Goal: Information Seeking & Learning: Check status

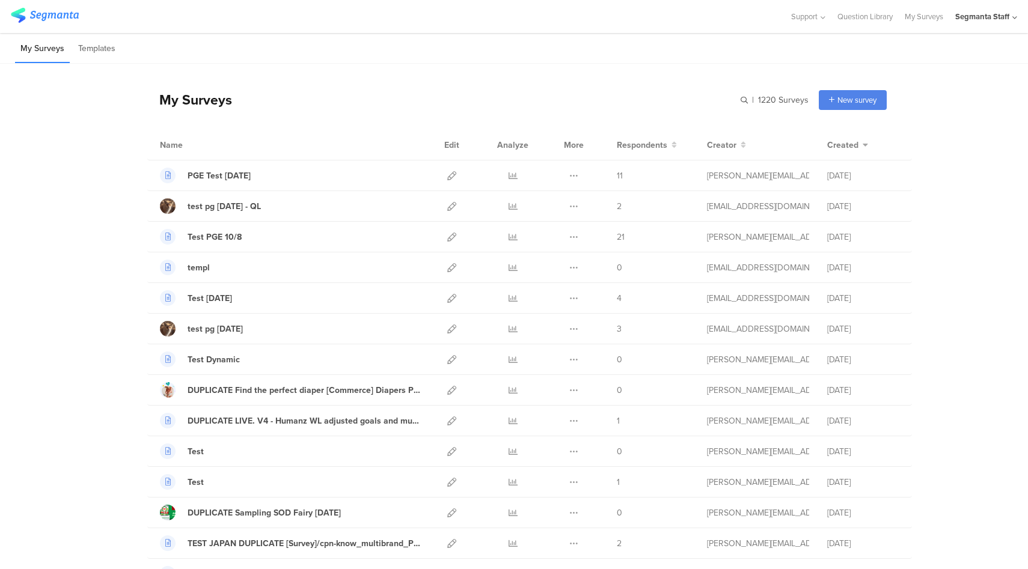
click at [989, 15] on div "Segmanta Staff" at bounding box center [983, 16] width 54 height 11
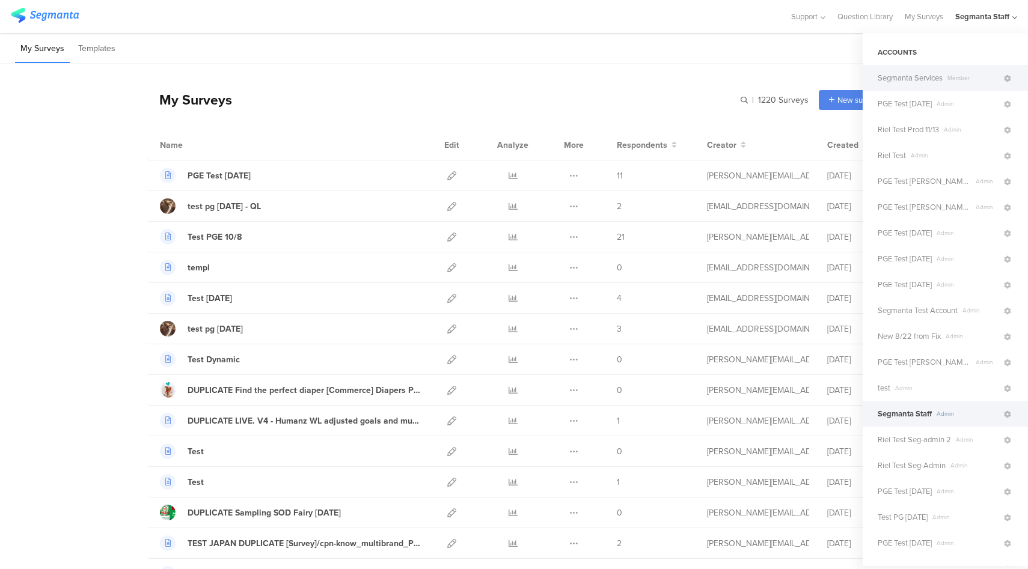
click at [942, 79] on span "Segmanta Services" at bounding box center [910, 77] width 65 height 11
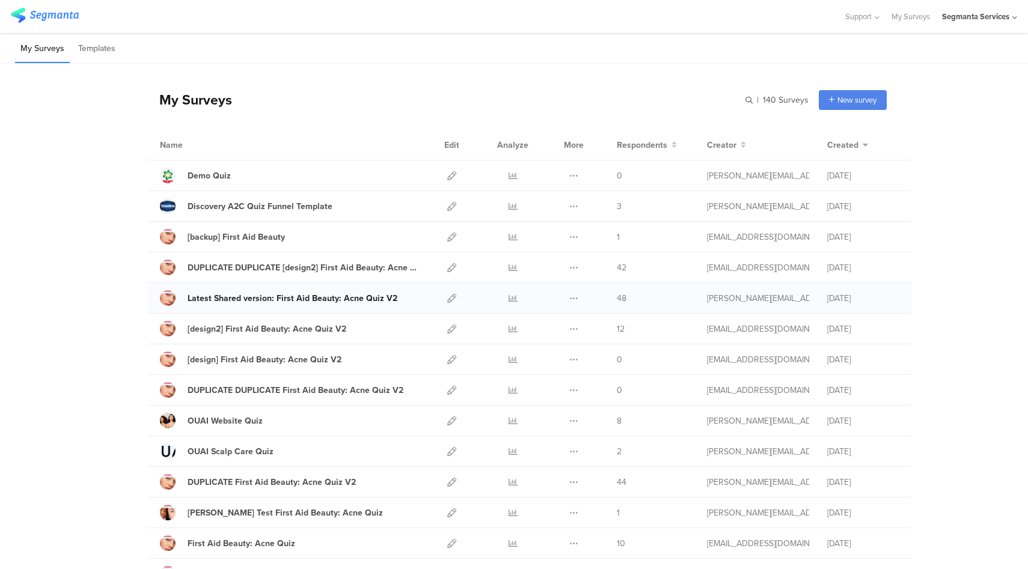
click at [373, 300] on div "Latest Shared version: First Aid Beauty: Acne Quiz V2" at bounding box center [293, 298] width 210 height 13
click at [510, 296] on icon at bounding box center [513, 298] width 9 height 9
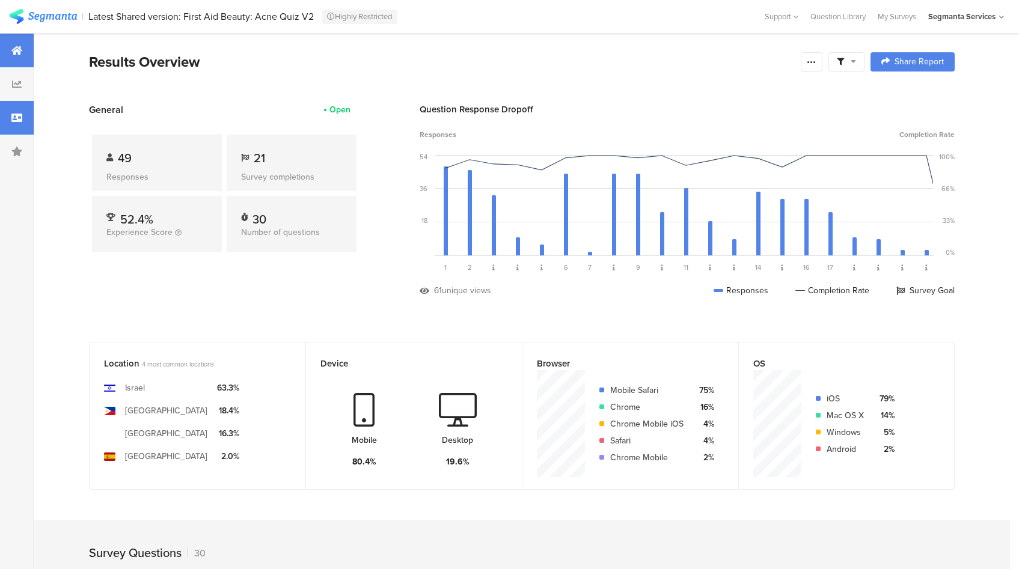
click at [22, 121] on icon at bounding box center [16, 118] width 11 height 10
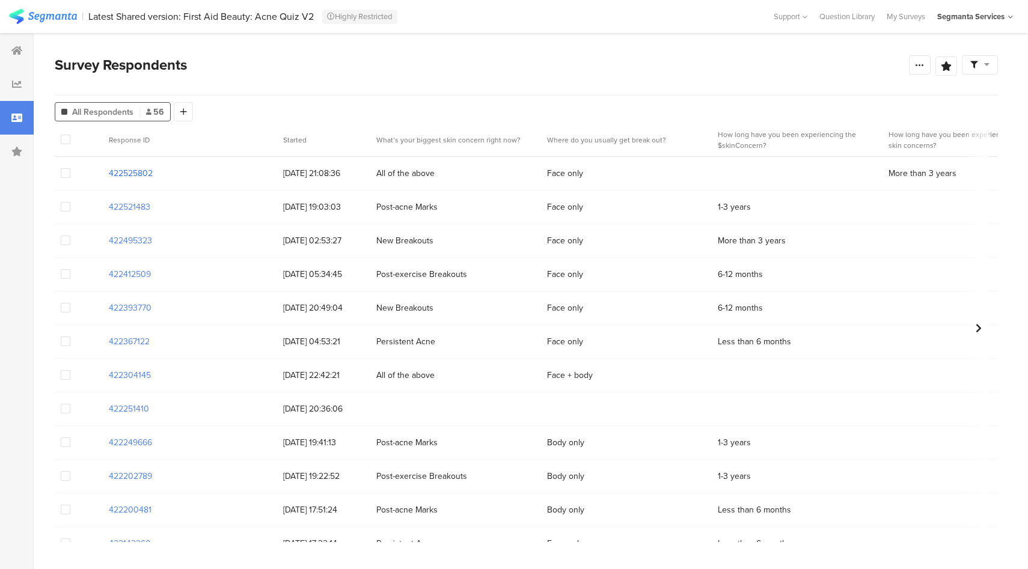
click at [136, 176] on section "422525802" at bounding box center [131, 173] width 44 height 13
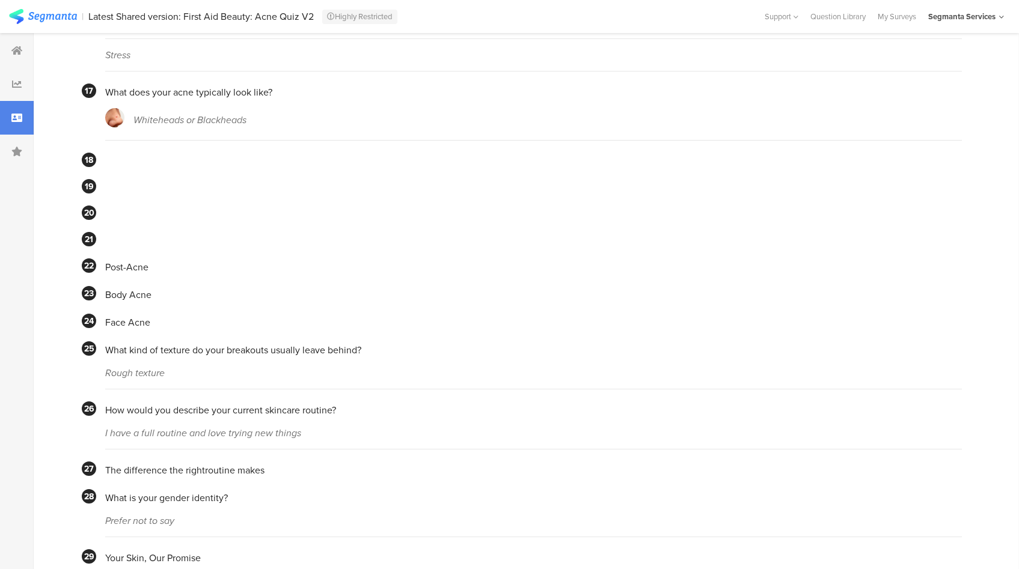
scroll to position [998, 0]
